Goal: Register for event/course: Register for event/course

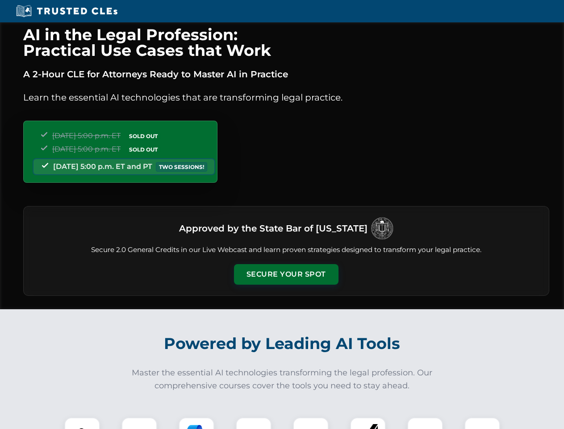
click at [286, 274] on button "Secure Your Spot" at bounding box center [286, 274] width 105 height 21
click at [82, 423] on img at bounding box center [82, 435] width 26 height 26
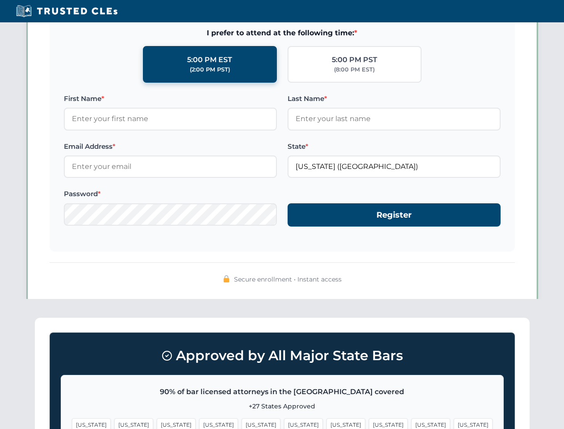
click at [327, 423] on span "[US_STATE]" at bounding box center [346, 424] width 39 height 13
click at [412, 423] on span "[US_STATE]" at bounding box center [431, 424] width 39 height 13
